Goal: Task Accomplishment & Management: Manage account settings

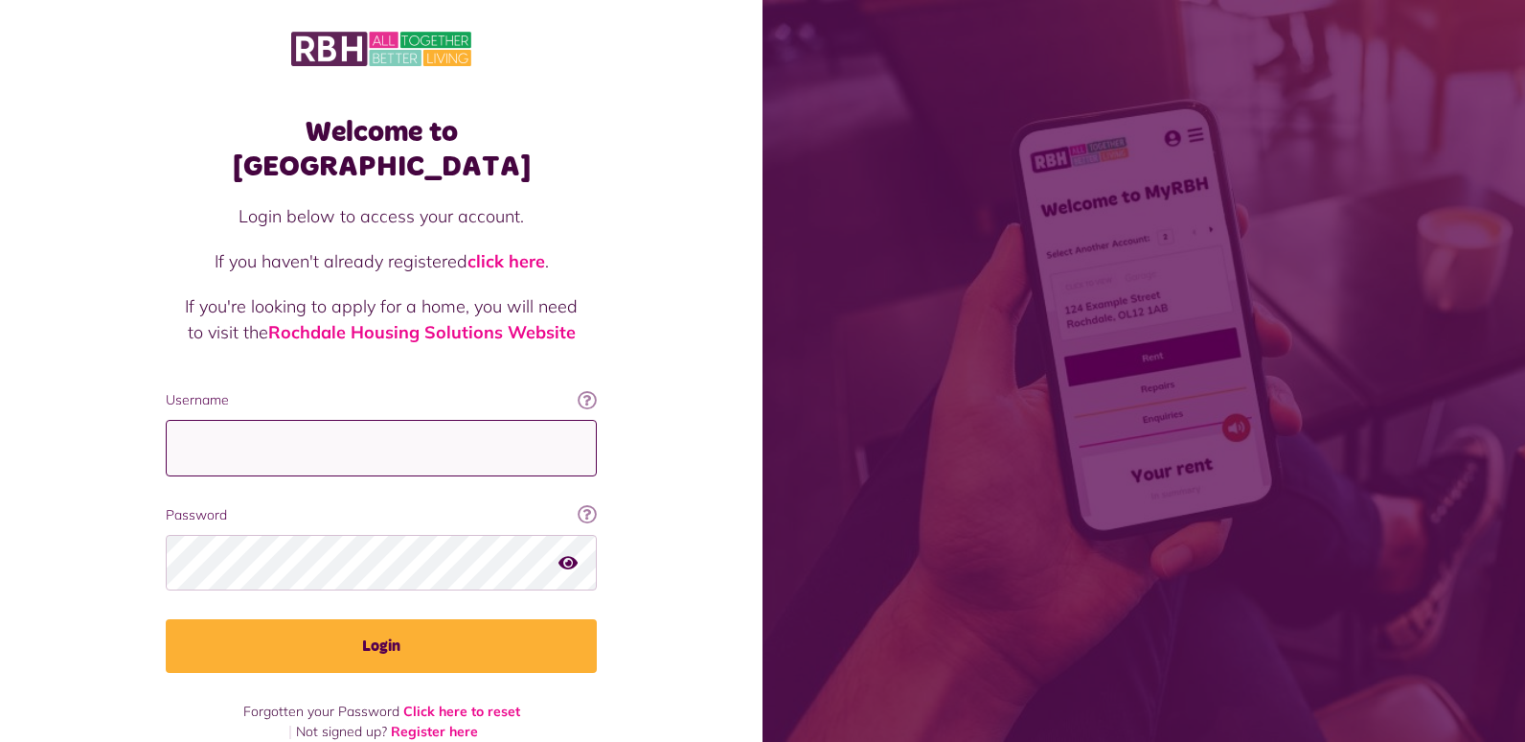
click at [228, 420] on input "Username" at bounding box center [381, 448] width 431 height 57
type input "**********"
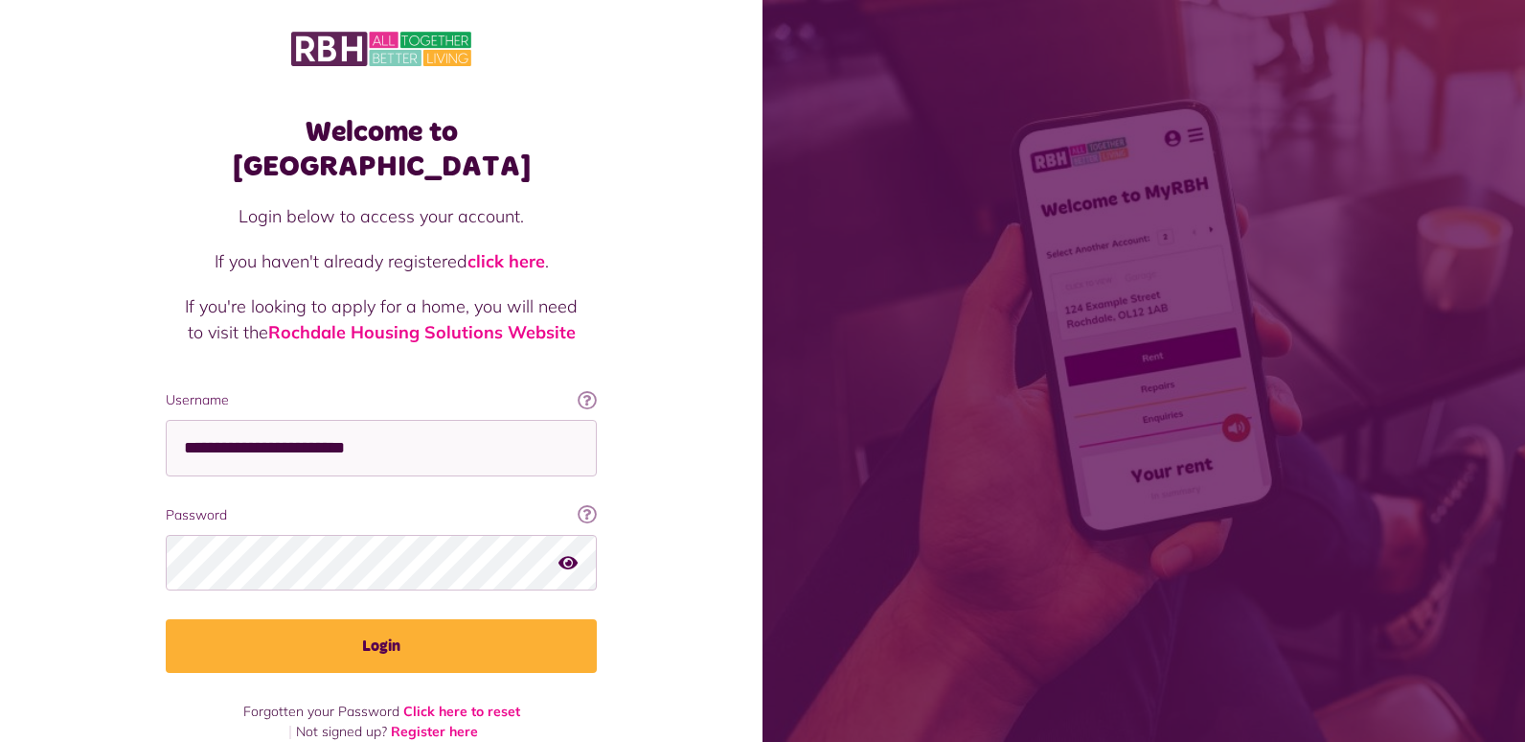
click at [574, 553] on icon "button" at bounding box center [568, 561] width 19 height 17
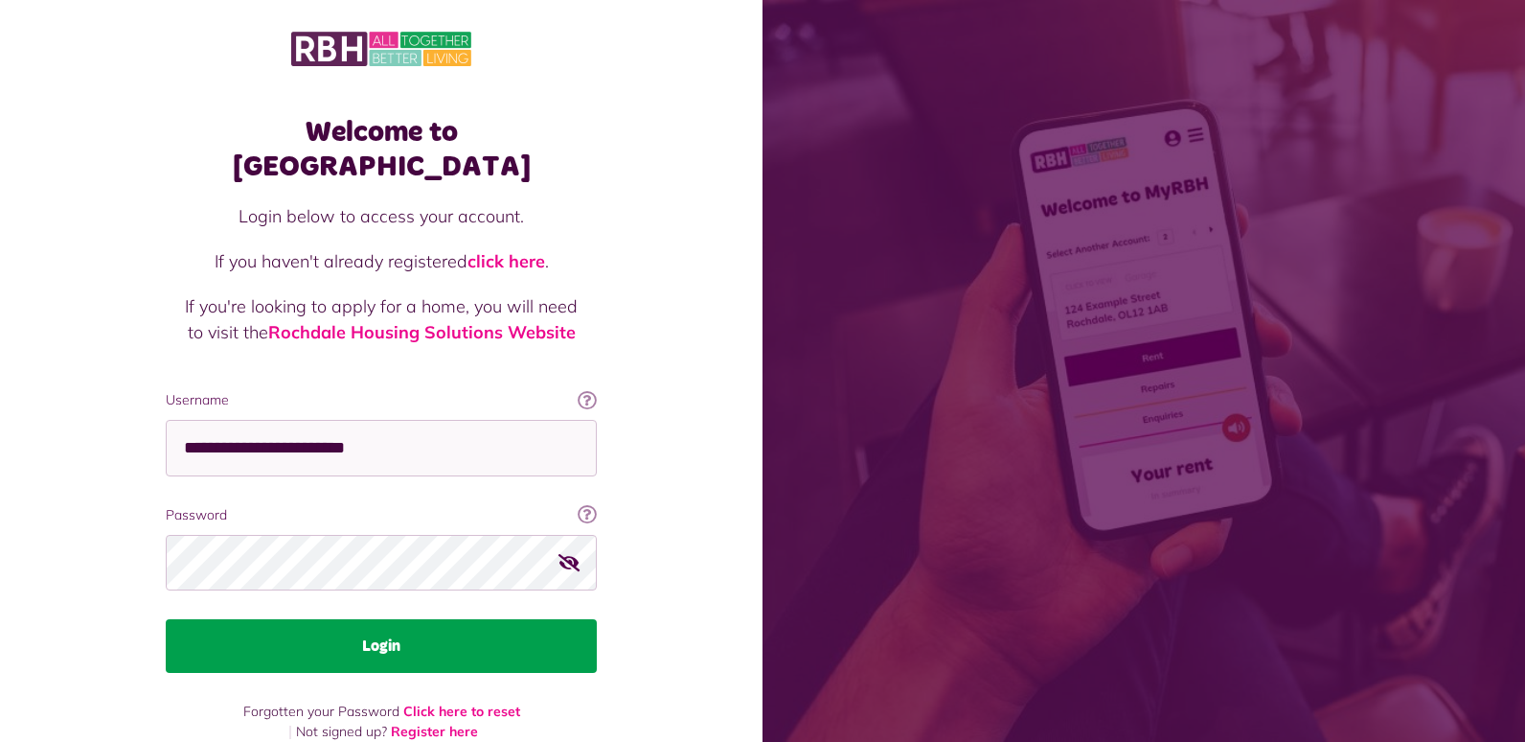
click at [392, 619] on button "Login" at bounding box center [381, 646] width 431 height 54
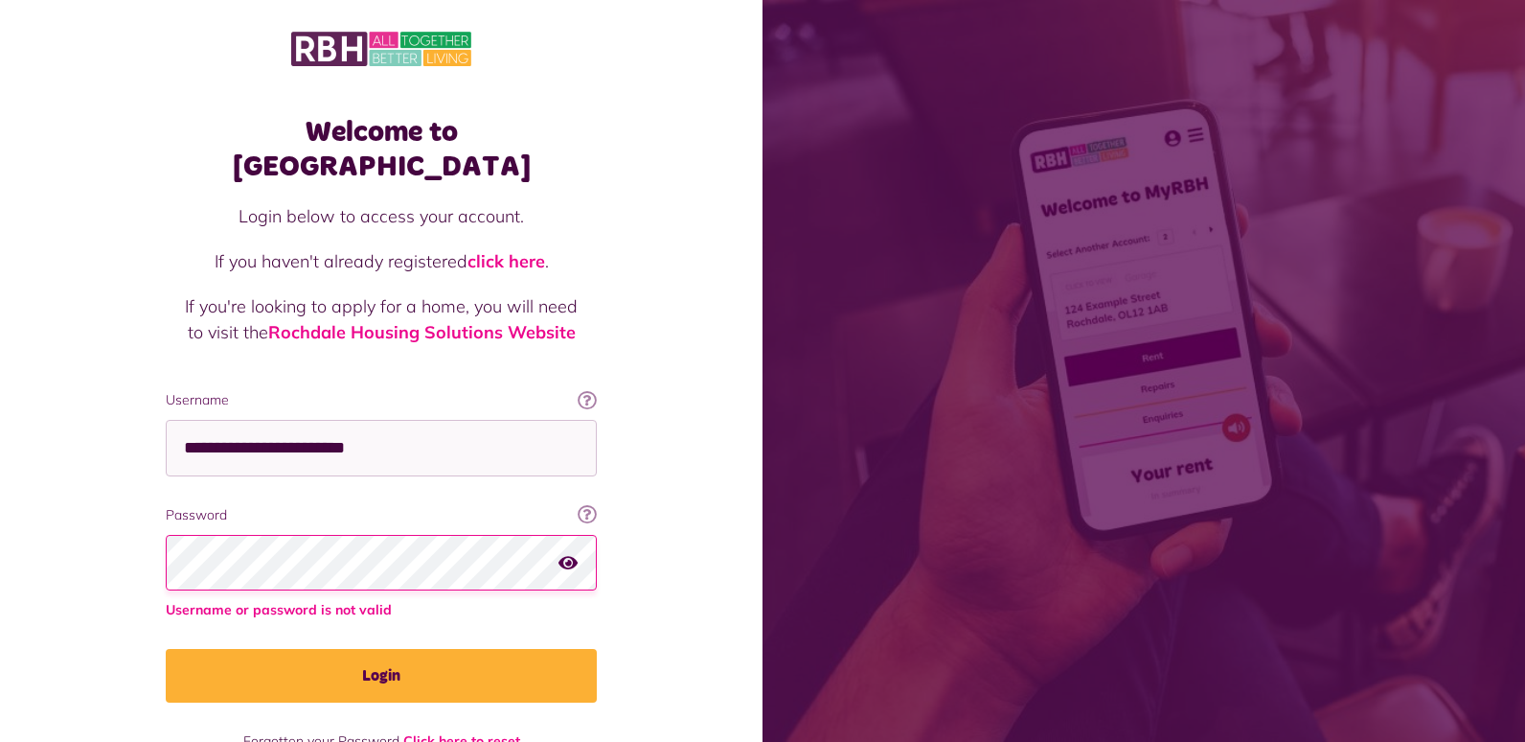
click at [561, 553] on icon "button" at bounding box center [568, 561] width 19 height 17
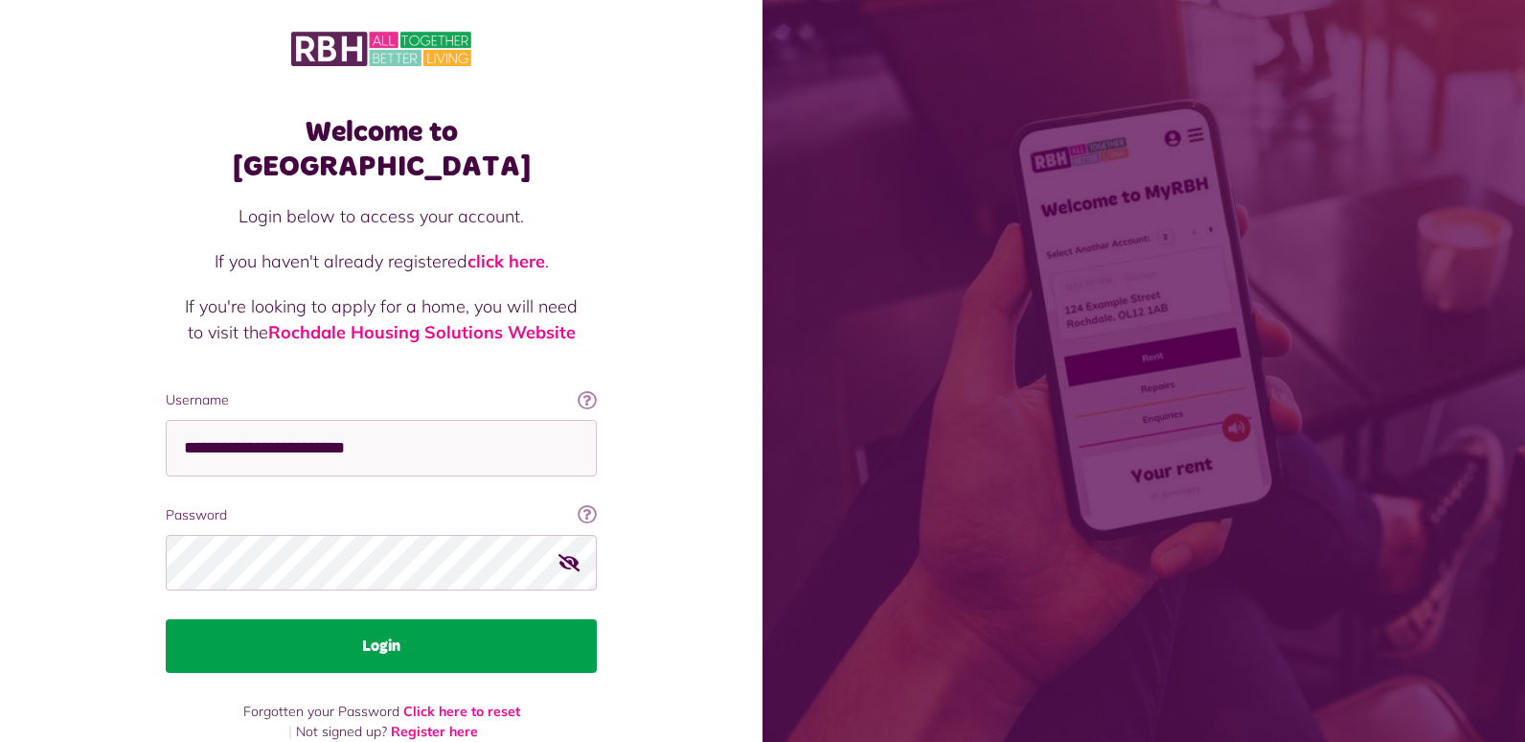
click at [398, 619] on button "Login" at bounding box center [381, 646] width 431 height 54
